Goal: Check status: Check status

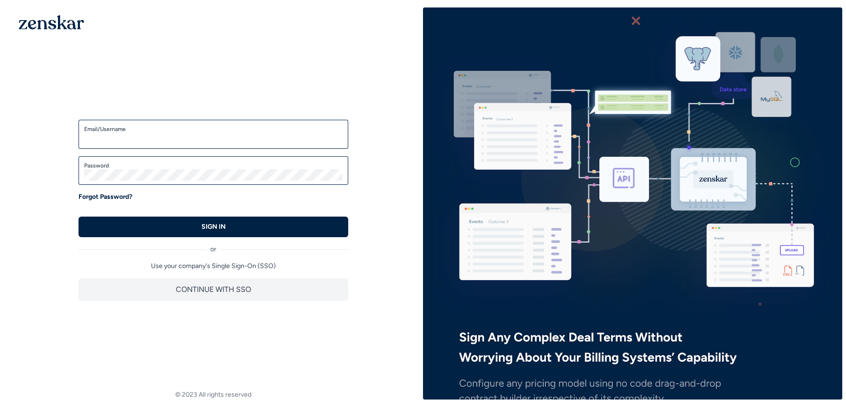
type input "**********"
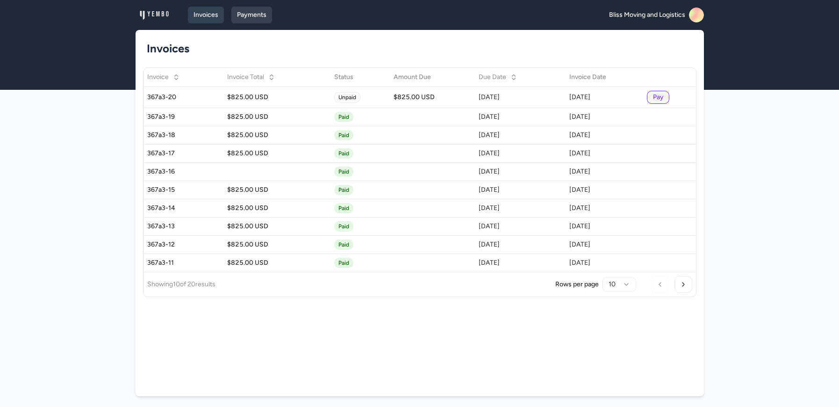
click at [247, 14] on link "Payments" at bounding box center [251, 15] width 41 height 17
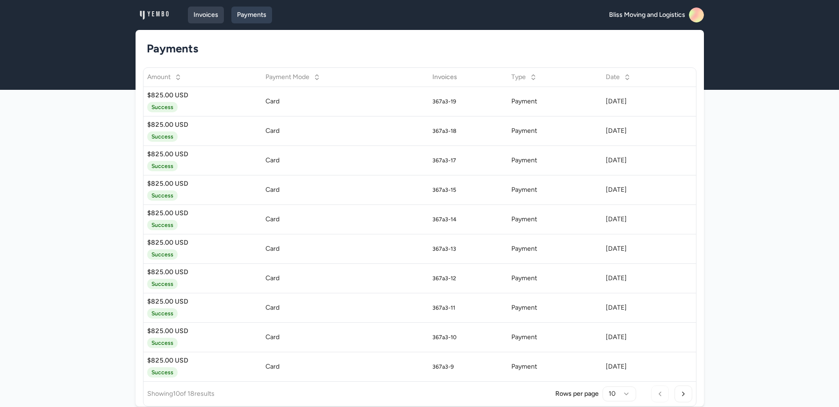
click at [208, 12] on link "Invoices" at bounding box center [206, 15] width 36 height 17
